Goal: Information Seeking & Learning: Understand process/instructions

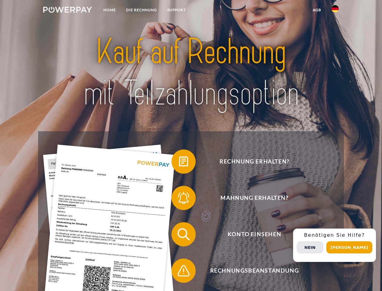
click at [68, 11] on img at bounding box center [67, 10] width 49 height 6
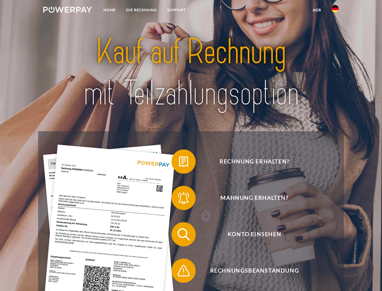
click at [335, 11] on img at bounding box center [335, 8] width 7 height 7
click at [317, 10] on link "agb" at bounding box center [317, 10] width 19 height 11
click at [179, 163] on span at bounding box center [175, 161] width 30 height 30
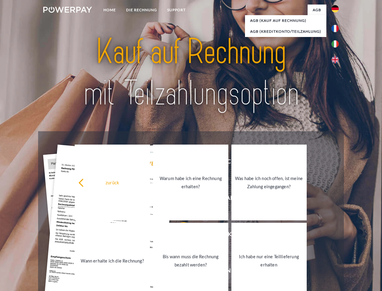
click at [179, 199] on div "Rechnung erhalten? Mahnung erhalten? Konto einsehen" at bounding box center [191, 252] width 306 height 242
click at [179, 235] on link "Bis wann muss die Rechnung bezahlt werden?" at bounding box center [190, 261] width 75 height 76
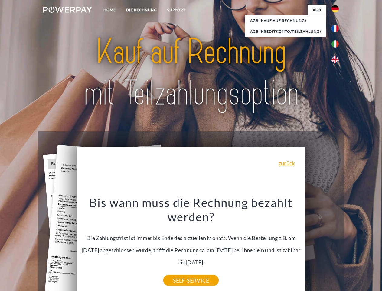
click at [179, 272] on div "Rechnung erhalten? Mahnung erhalten? Konto einsehen" at bounding box center [191, 252] width 306 height 242
click at [337, 245] on div "Rechnung erhalten? Mahnung erhalten? Konto einsehen" at bounding box center [191, 252] width 306 height 242
click at [322, 246] on span "Konto einsehen" at bounding box center [254, 234] width 148 height 24
click at [352, 247] on header "Home DIE RECHNUNG SUPPORT" at bounding box center [191, 209] width 382 height 418
